Goal: Task Accomplishment & Management: Complete application form

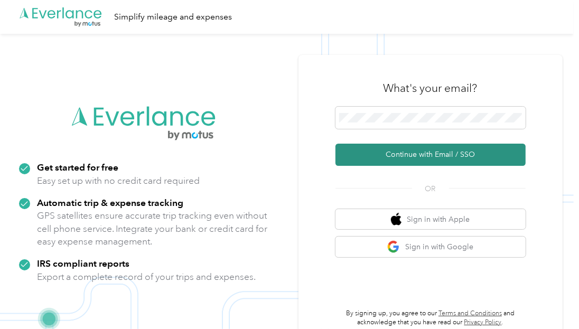
click at [425, 154] on button "Continue with Email / SSO" at bounding box center [430, 155] width 190 height 22
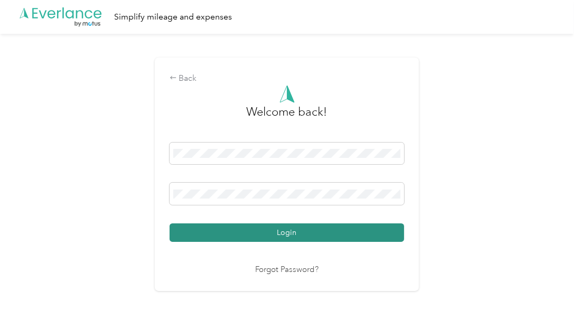
click at [296, 231] on button "Login" at bounding box center [287, 232] width 235 height 18
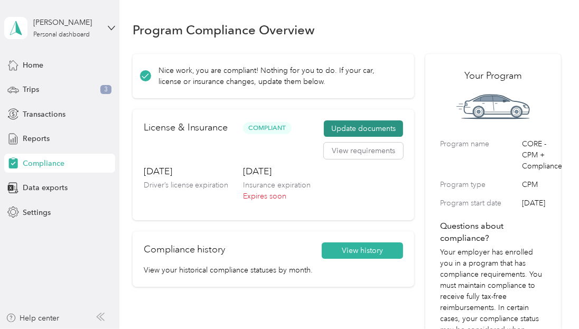
click at [360, 129] on button "Update documents" at bounding box center [363, 128] width 79 height 17
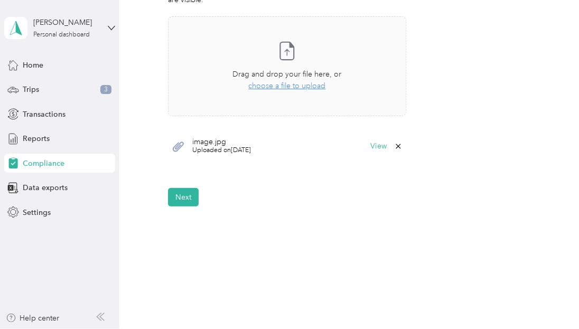
scroll to position [384, 0]
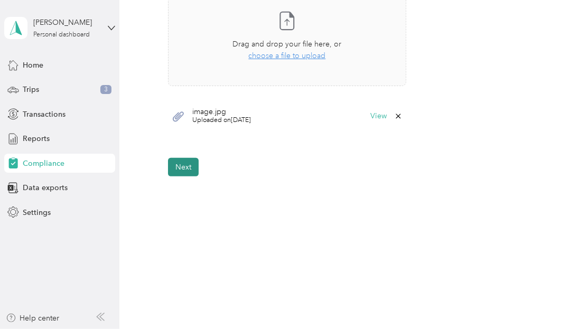
click at [177, 168] on button "Next" at bounding box center [183, 167] width 31 height 18
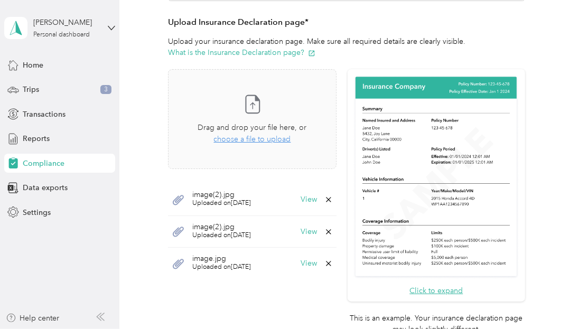
scroll to position [286, 0]
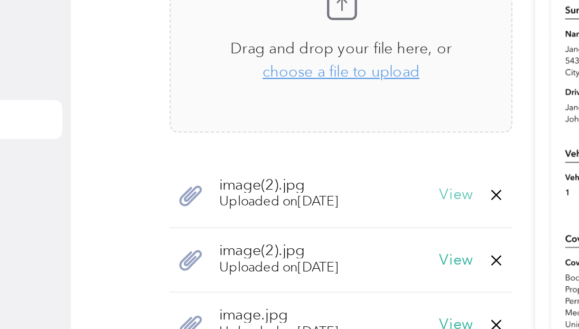
click at [307, 199] on button "View" at bounding box center [309, 200] width 16 height 7
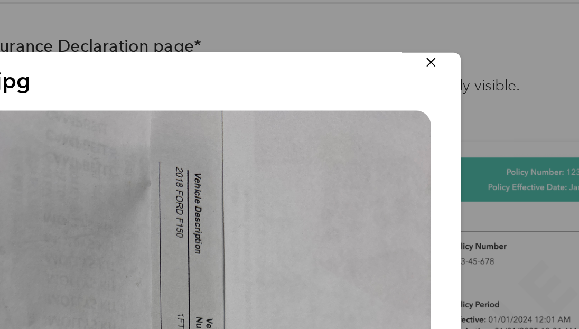
scroll to position [0, 0]
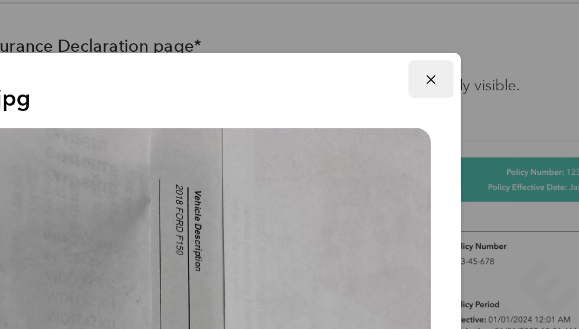
click at [419, 40] on icon "button" at bounding box center [421, 39] width 4 height 4
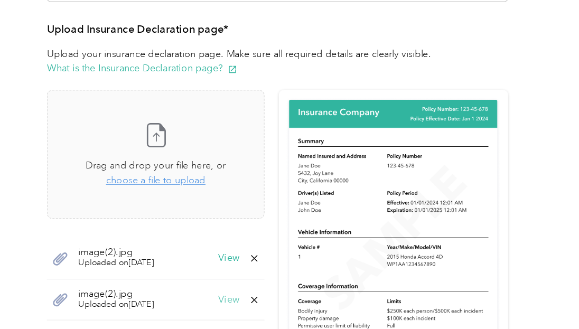
click at [307, 230] on button "View" at bounding box center [309, 232] width 16 height 7
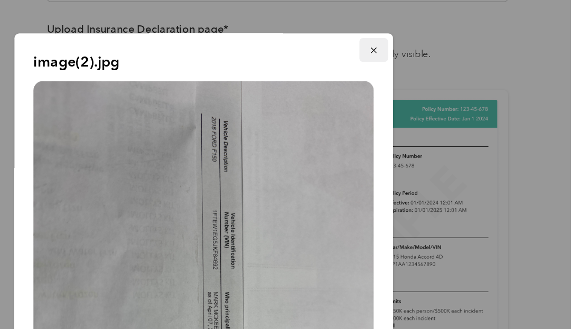
click at [418, 39] on icon "button" at bounding box center [421, 38] width 7 height 7
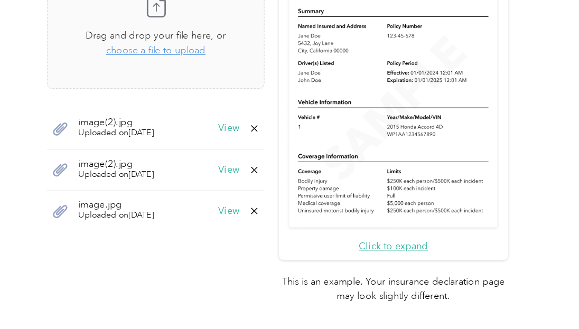
scroll to position [397, 0]
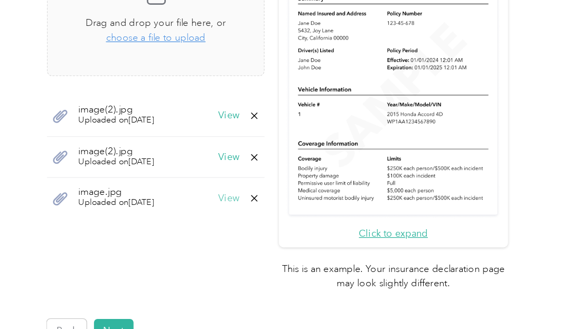
click at [304, 153] on button "View" at bounding box center [309, 153] width 16 height 7
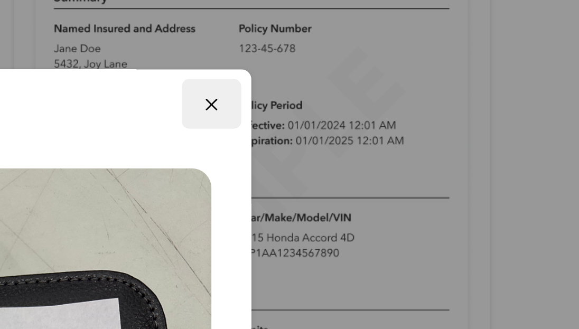
click at [418, 40] on icon "button" at bounding box center [421, 38] width 7 height 7
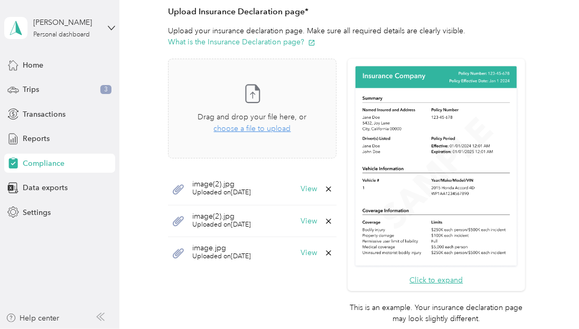
scroll to position [298, 0]
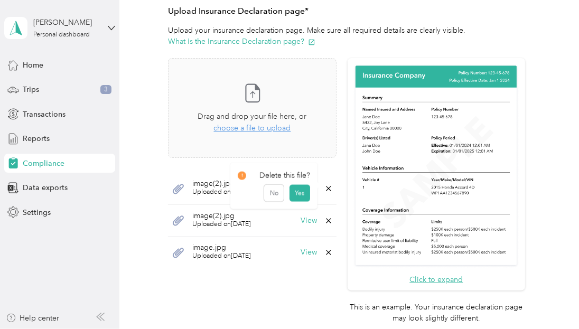
click at [326, 187] on icon at bounding box center [328, 188] width 5 height 5
click at [295, 198] on button "Yes" at bounding box center [299, 195] width 21 height 17
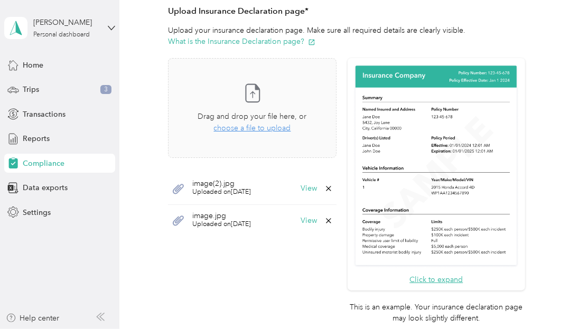
click at [326, 188] on icon at bounding box center [328, 188] width 5 height 5
click at [301, 194] on button "Yes" at bounding box center [299, 195] width 21 height 17
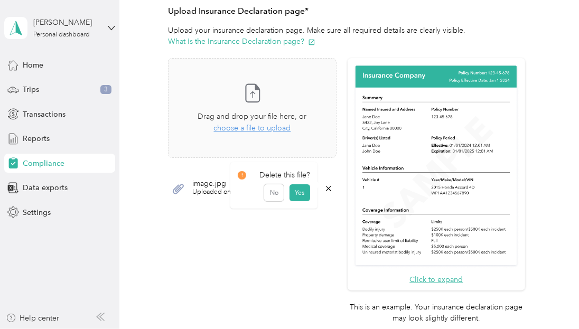
click at [326, 189] on icon at bounding box center [328, 188] width 8 height 8
click at [326, 187] on icon at bounding box center [328, 188] width 5 height 5
click at [298, 195] on button "Yes" at bounding box center [299, 195] width 21 height 17
click at [260, 128] on span "choose a file to upload" at bounding box center [252, 128] width 77 height 9
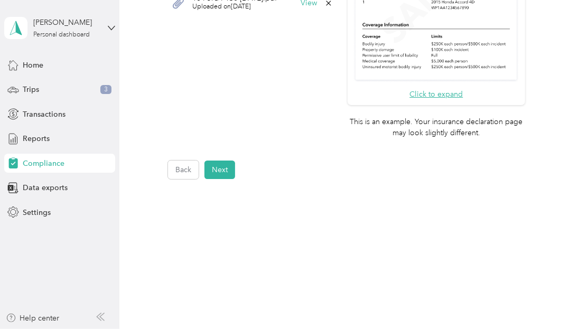
scroll to position [486, 0]
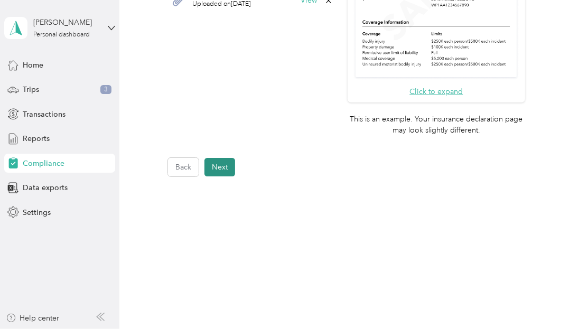
click at [226, 174] on button "Next" at bounding box center [219, 167] width 31 height 18
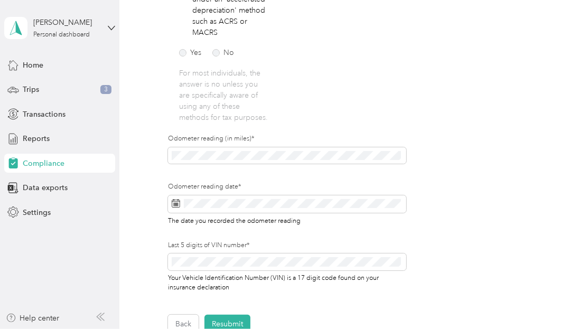
scroll to position [348, 0]
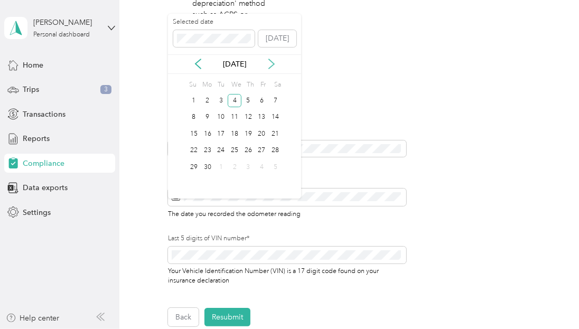
click at [272, 67] on icon at bounding box center [271, 64] width 11 height 11
click at [223, 166] on div "30" at bounding box center [221, 167] width 14 height 13
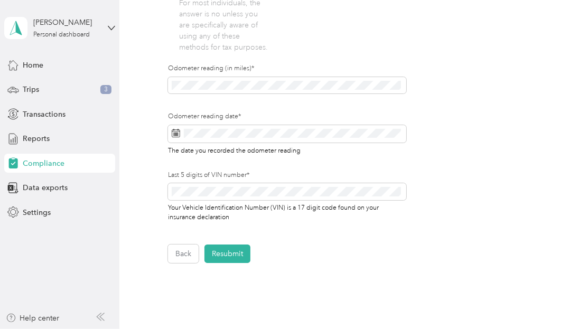
scroll to position [426, 0]
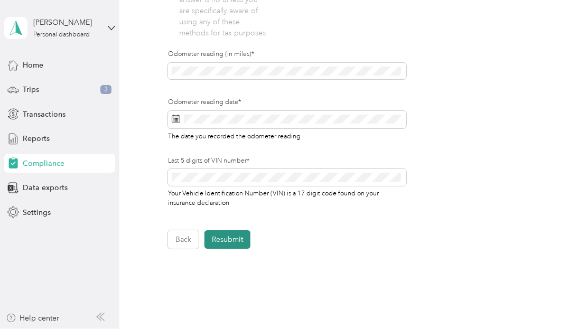
click at [228, 249] on button "Resubmit" at bounding box center [227, 239] width 46 height 18
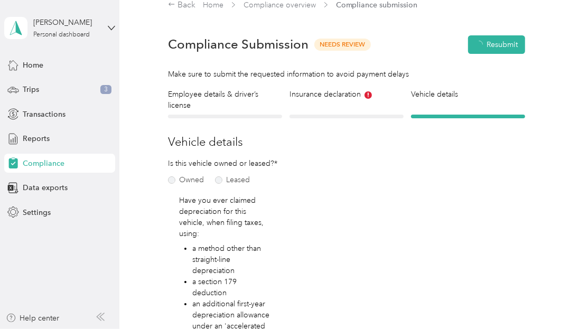
scroll to position [13, 0]
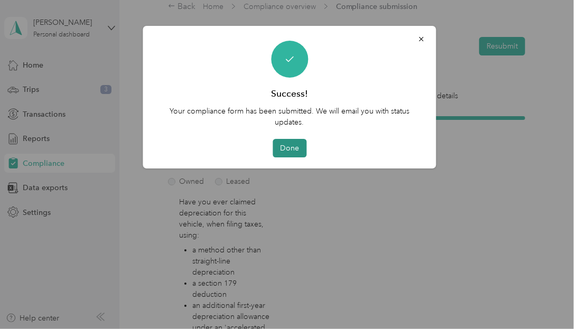
click at [289, 147] on button "Done" at bounding box center [290, 148] width 34 height 18
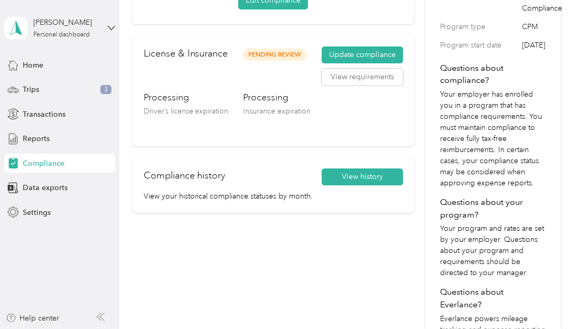
scroll to position [177, 0]
